Goal: Find specific page/section

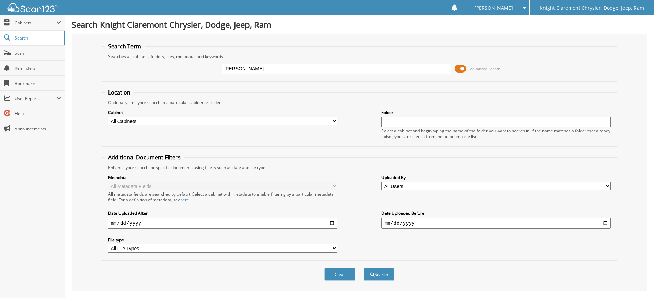
type input "[PERSON_NAME]"
click at [364, 268] on button "Search" at bounding box center [379, 274] width 31 height 13
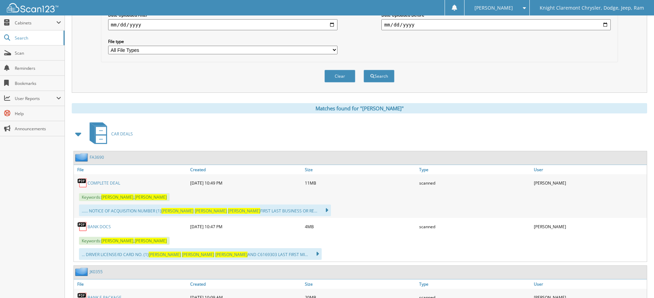
scroll to position [240, 0]
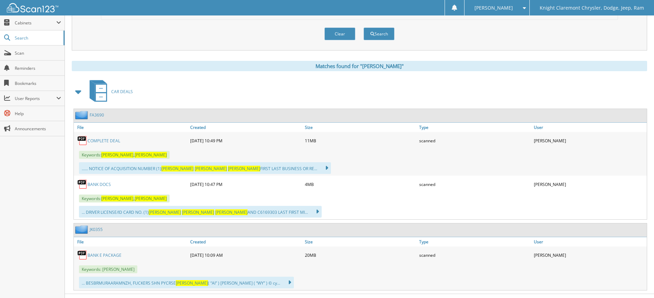
click at [107, 185] on link "BANK DOCS" at bounding box center [99, 184] width 23 height 6
click at [112, 141] on link "COMPLETE DEAL" at bounding box center [104, 141] width 33 height 6
click at [109, 142] on link "COMPLETE DEAL" at bounding box center [104, 141] width 33 height 6
click at [19, 54] on span "Scan" at bounding box center [38, 53] width 46 height 6
